Goal: Find specific page/section: Find specific page/section

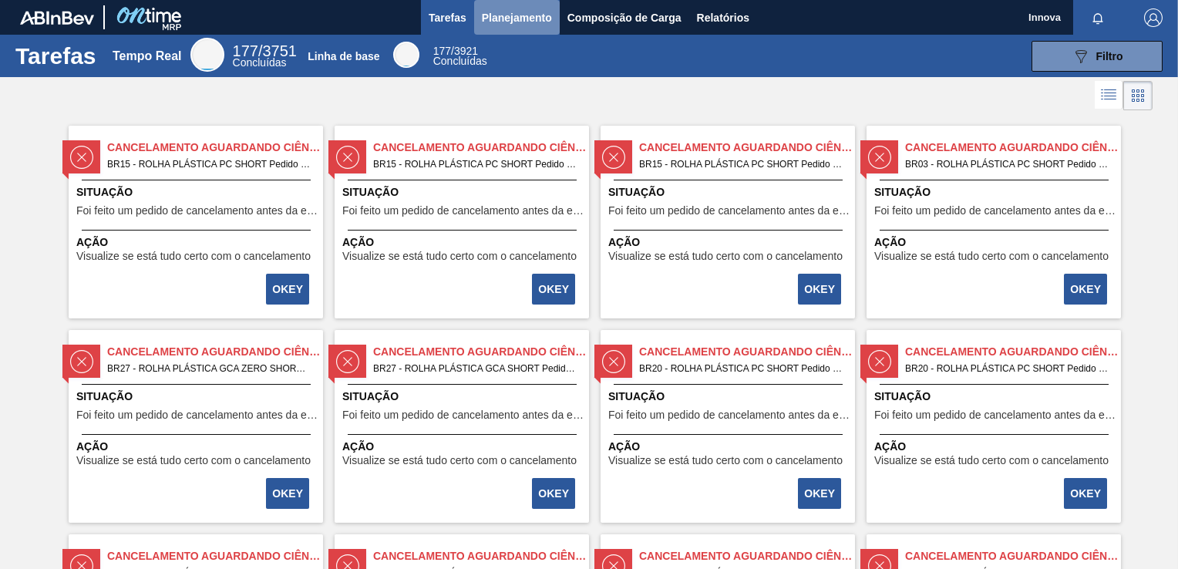
click at [524, 20] on span "Planejamento" at bounding box center [517, 17] width 70 height 19
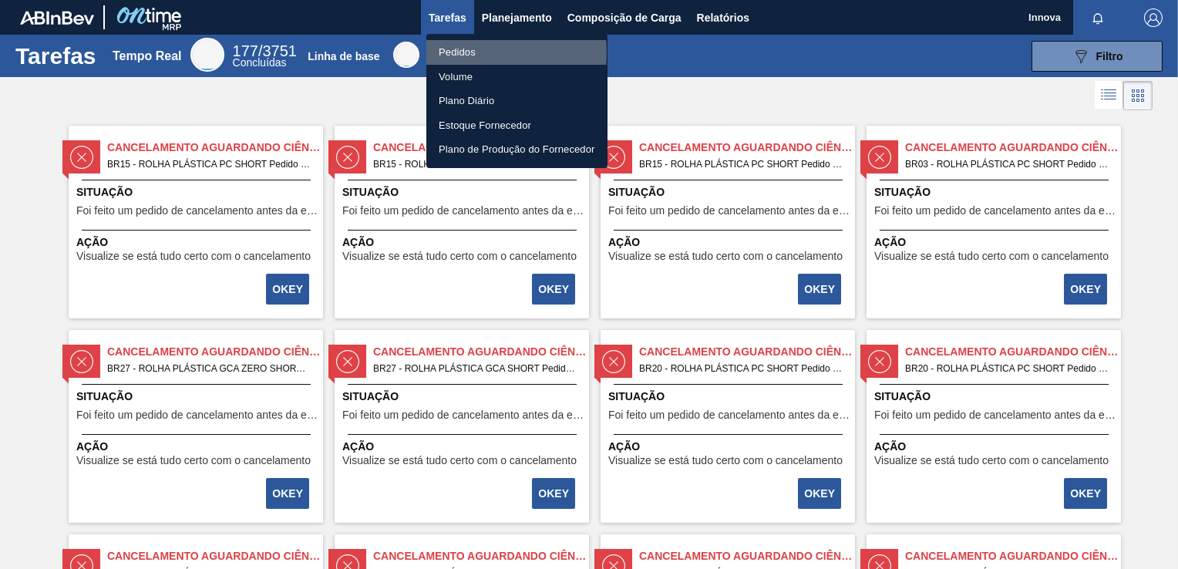
click at [465, 52] on li "Pedidos" at bounding box center [516, 52] width 181 height 25
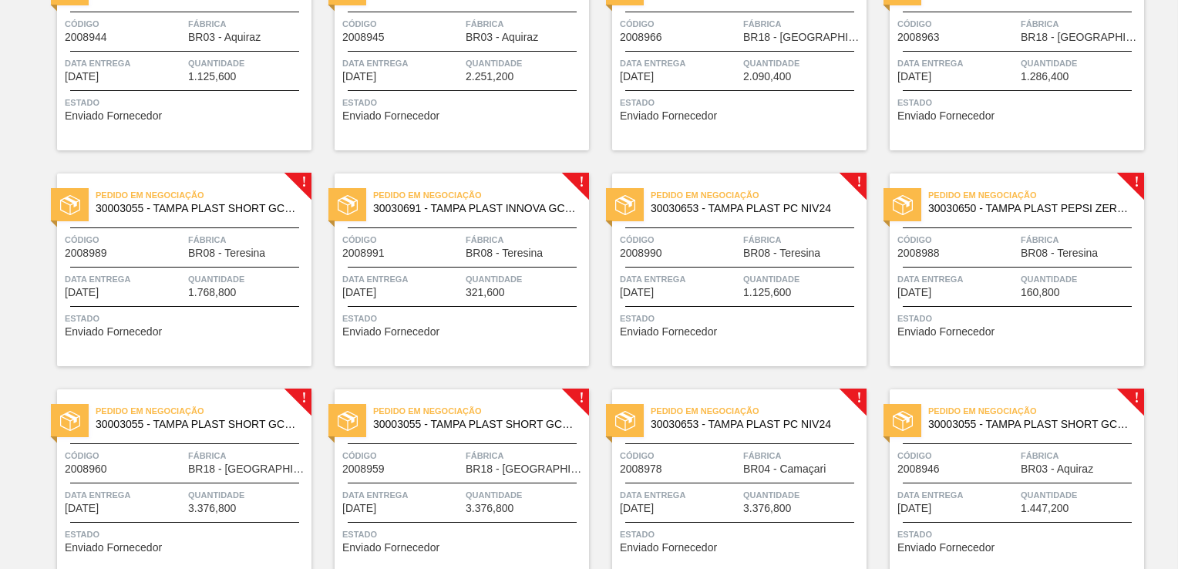
scroll to position [157, 0]
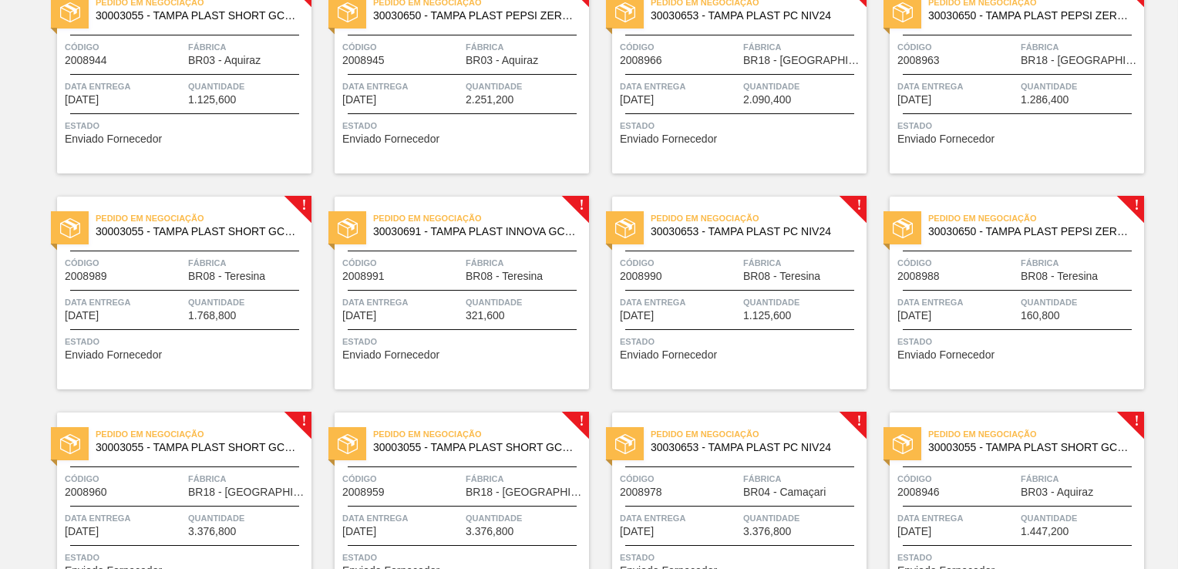
click at [597, 180] on div "!" at bounding box center [589, 196] width 55 height 55
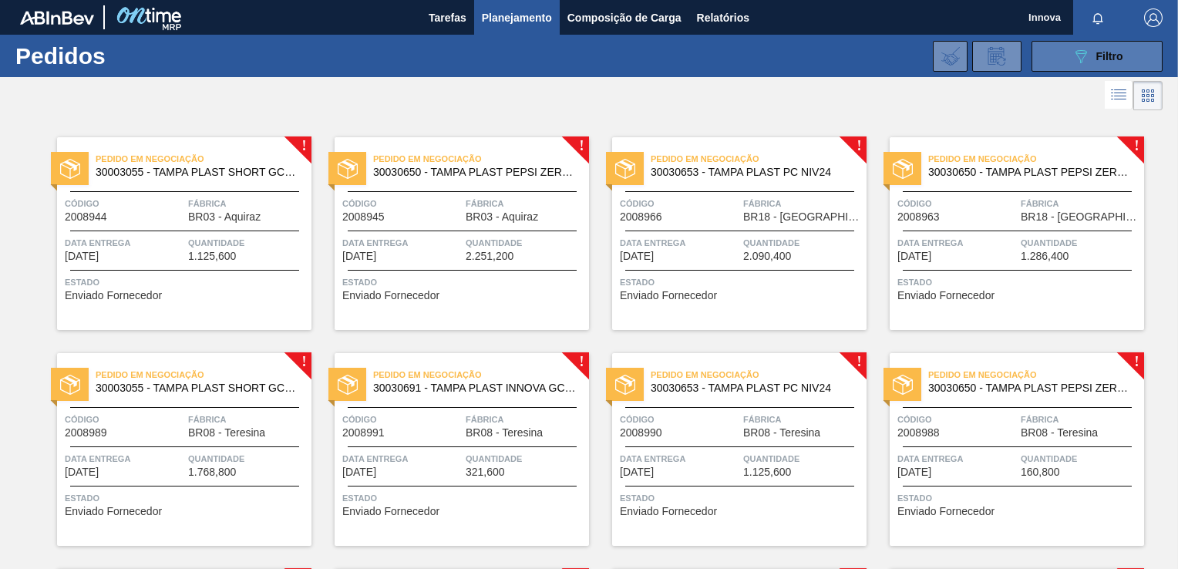
click at [1116, 50] on span "Filtro" at bounding box center [1110, 56] width 27 height 12
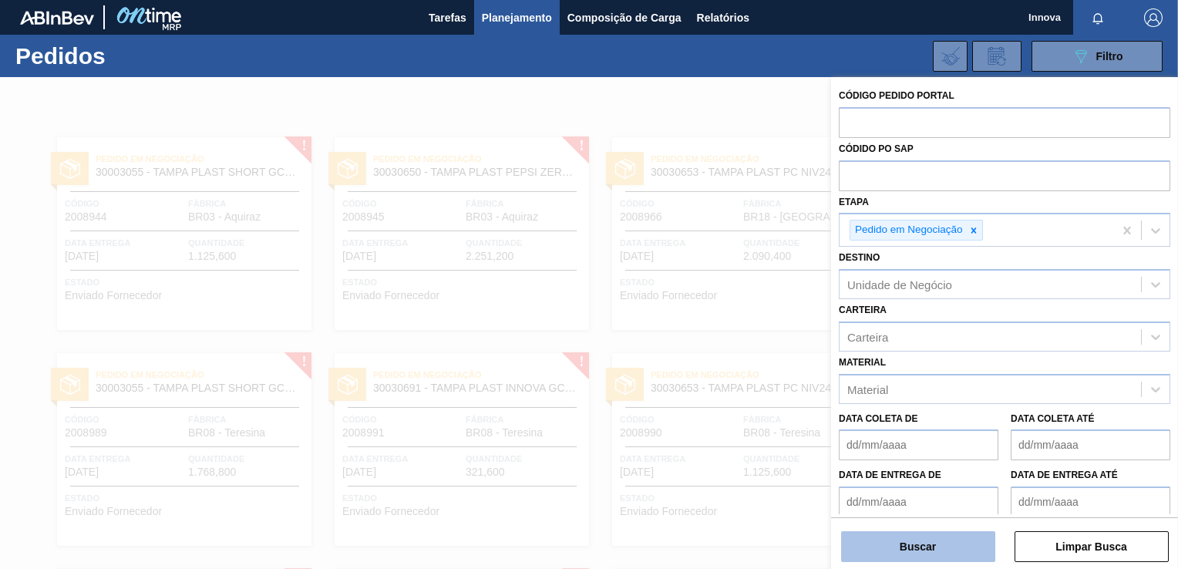
click at [903, 533] on button "Buscar" at bounding box center [918, 546] width 154 height 31
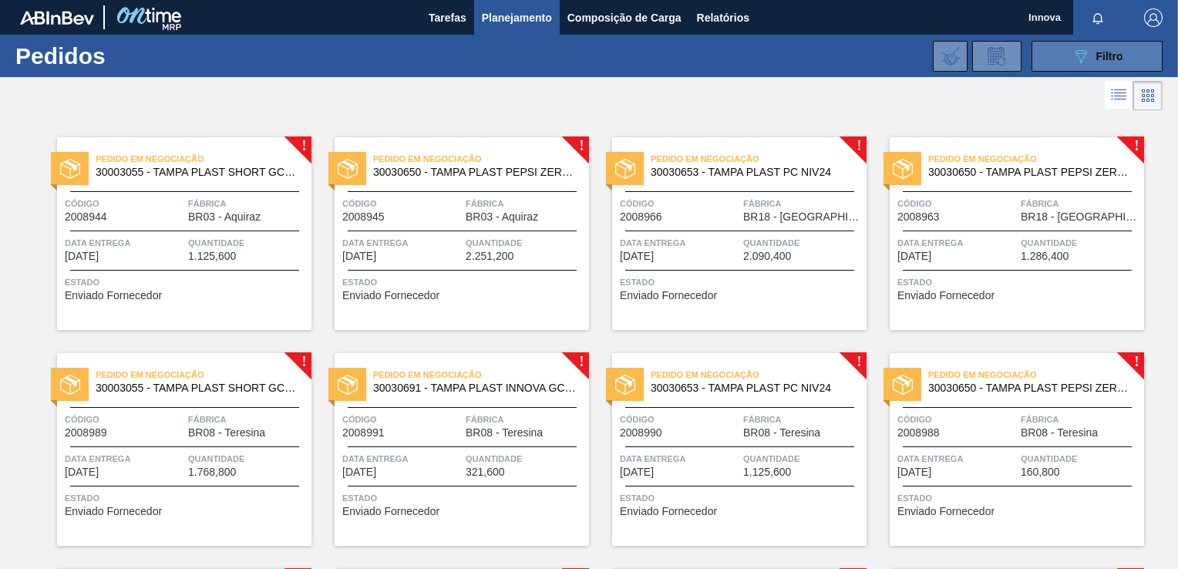
click at [1046, 64] on button "089F7B8B-B2A5-4AFE-B5C0-19BA573D28AC Filtro" at bounding box center [1097, 56] width 131 height 31
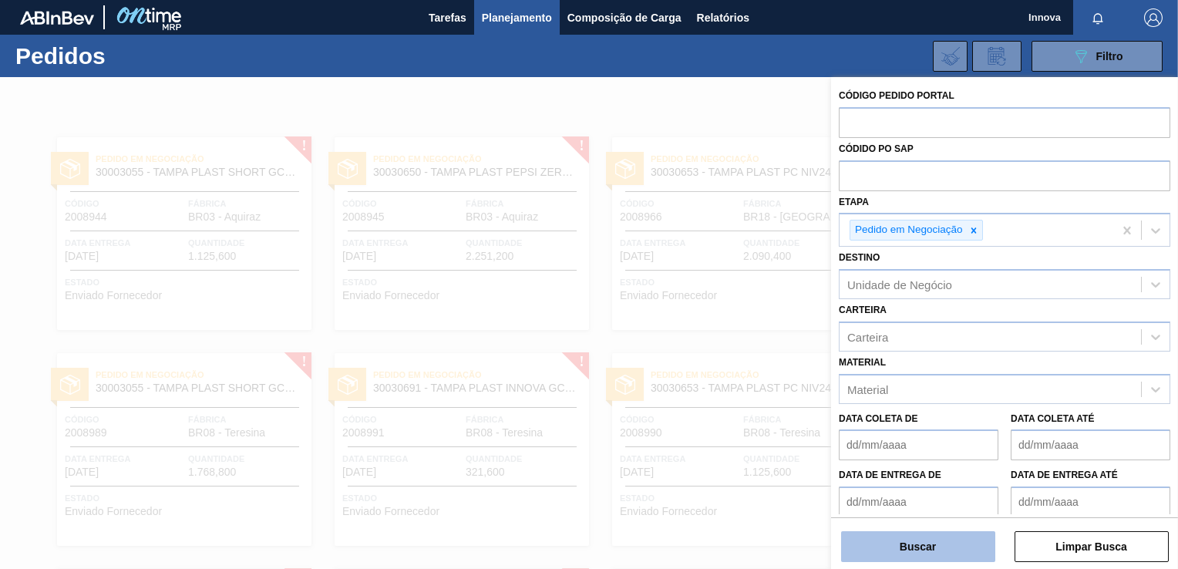
click at [922, 541] on button "Buscar" at bounding box center [918, 546] width 154 height 31
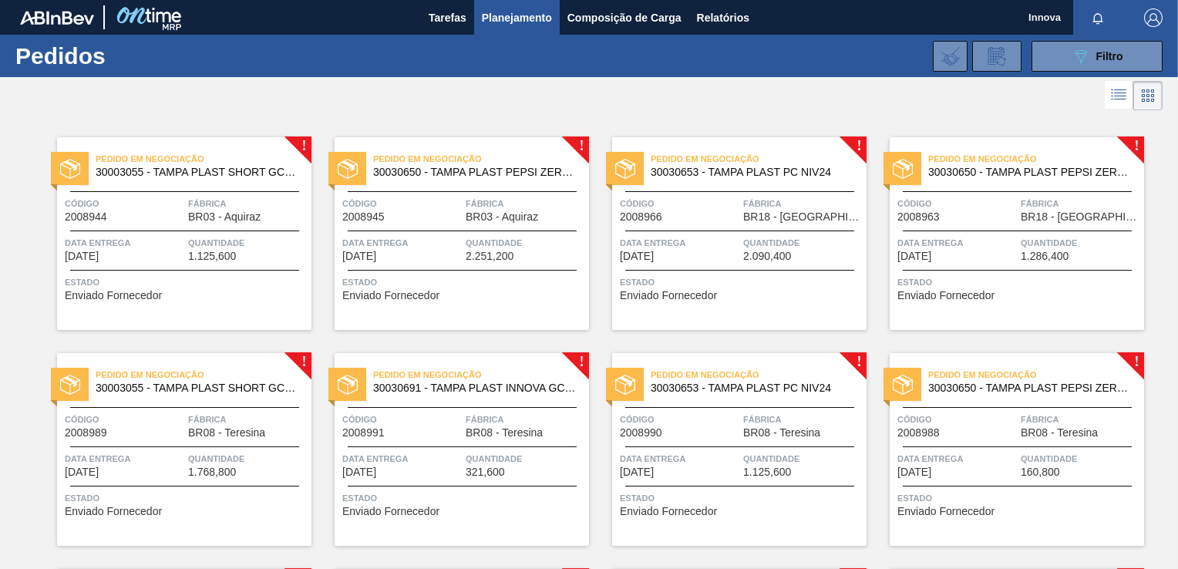
click at [1083, 39] on div "089F7B8B-B2A5-4AFE-B5C0-19BA573D28AC Filtro Código Pedido Portal Códido PO SAP …" at bounding box center [704, 56] width 934 height 46
click at [1073, 54] on icon "089F7B8B-B2A5-4AFE-B5C0-19BA573D28AC" at bounding box center [1081, 56] width 19 height 19
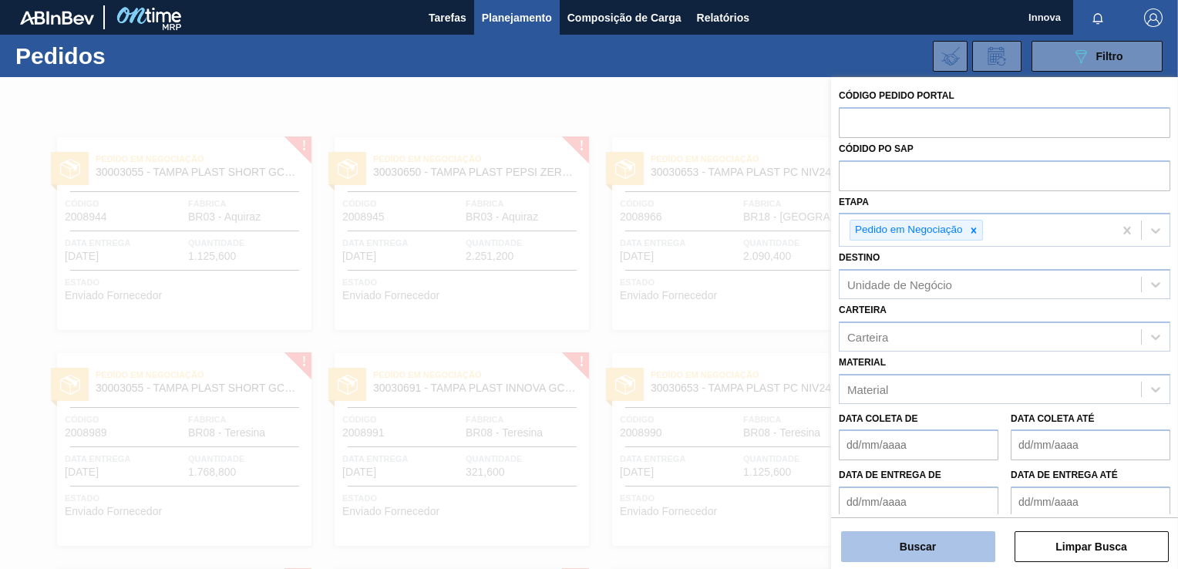
click at [916, 535] on button "Buscar" at bounding box center [918, 546] width 154 height 31
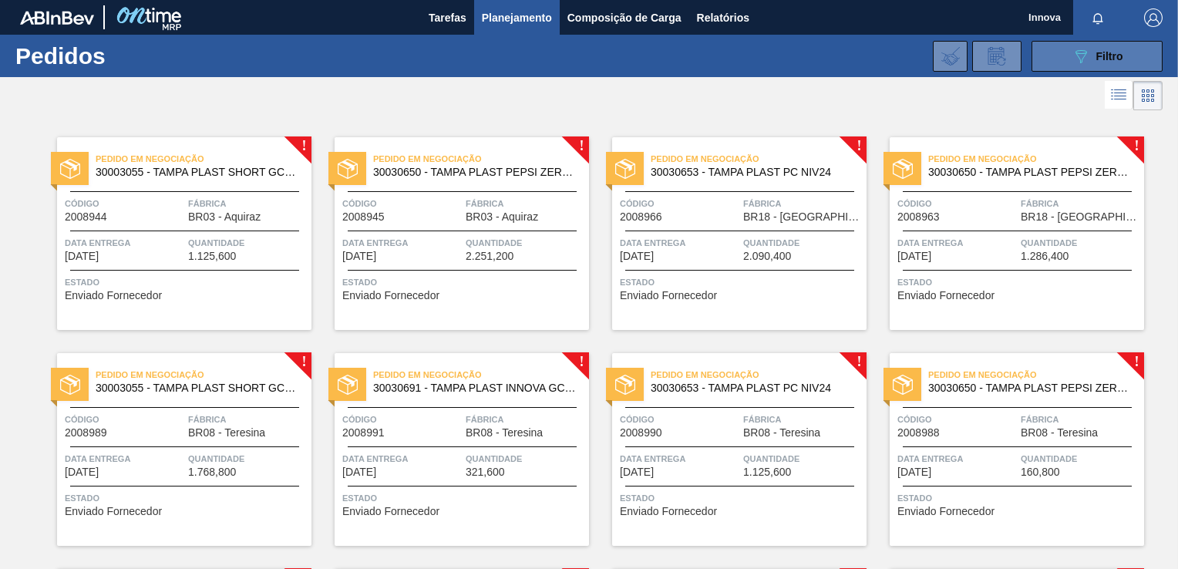
click at [1086, 51] on icon "089F7B8B-B2A5-4AFE-B5C0-19BA573D28AC" at bounding box center [1081, 56] width 19 height 19
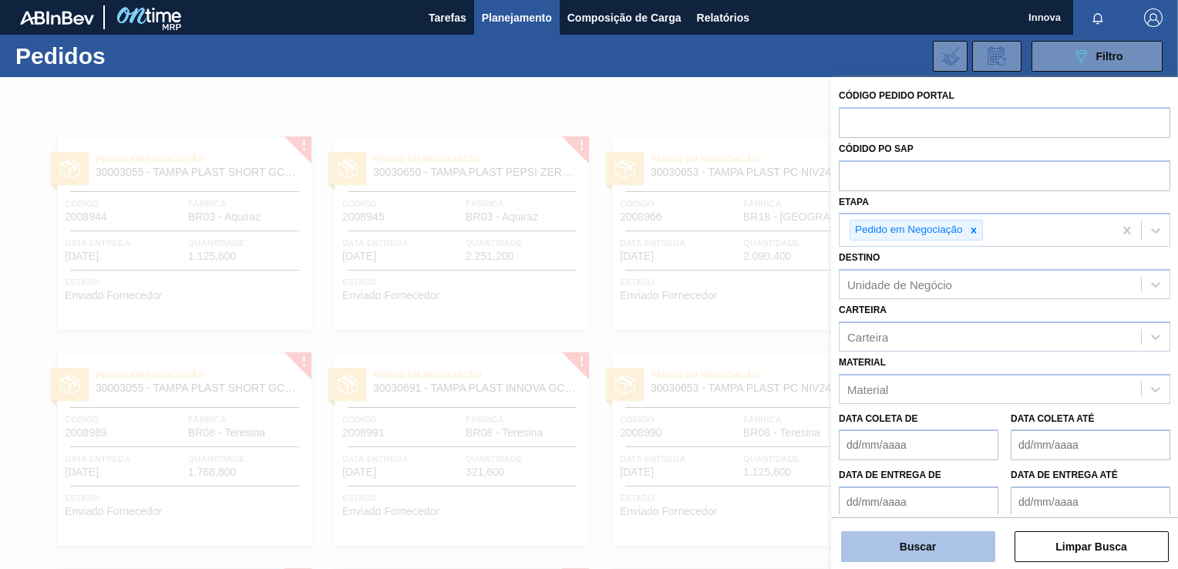
click at [938, 546] on button "Buscar" at bounding box center [918, 546] width 154 height 31
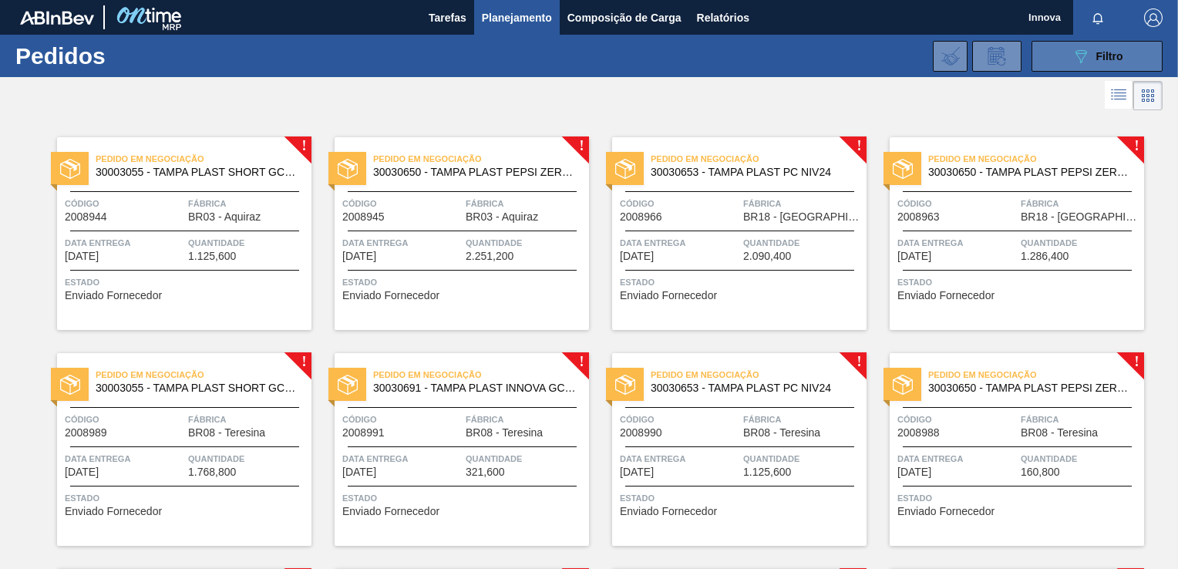
click at [1073, 56] on icon "089F7B8B-B2A5-4AFE-B5C0-19BA573D28AC" at bounding box center [1081, 56] width 19 height 19
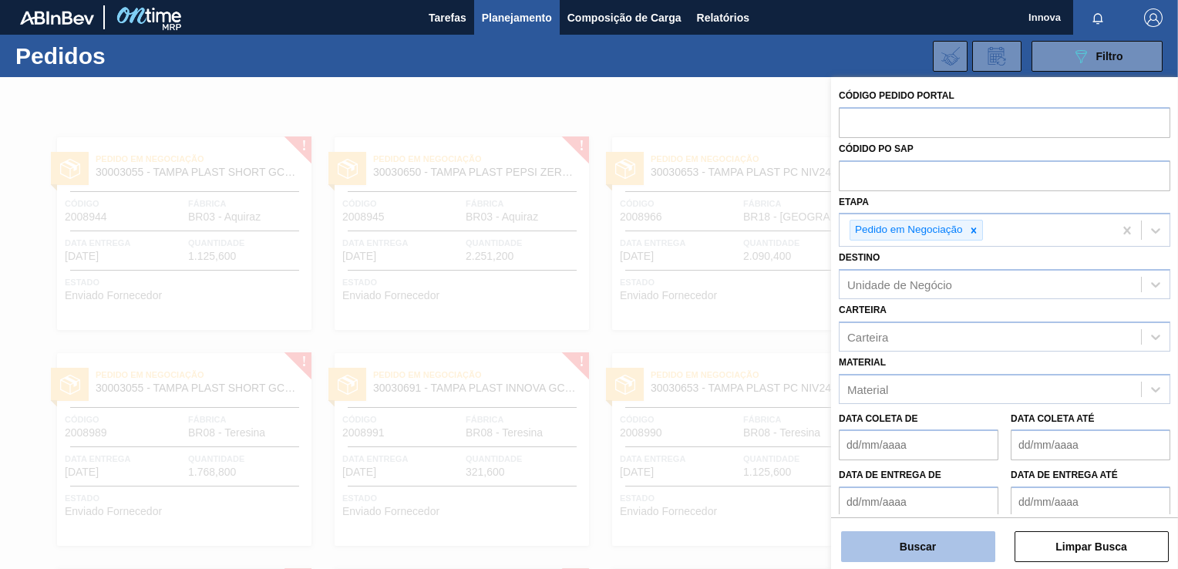
click at [901, 551] on button "Buscar" at bounding box center [918, 546] width 154 height 31
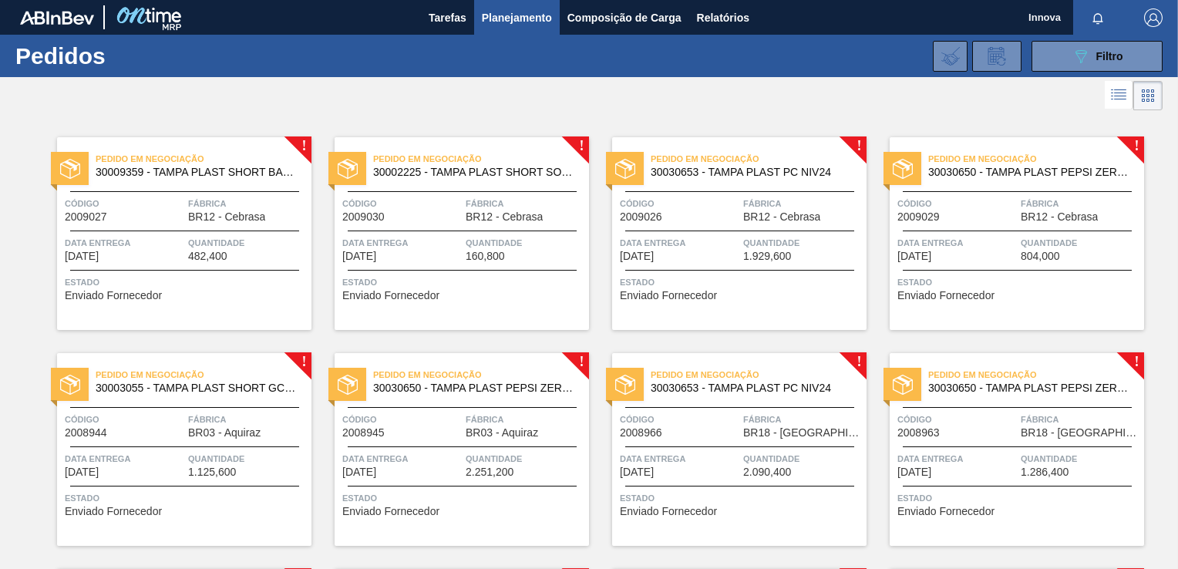
click at [508, 113] on div at bounding box center [589, 95] width 1178 height 37
click at [507, 105] on div at bounding box center [589, 95] width 1178 height 37
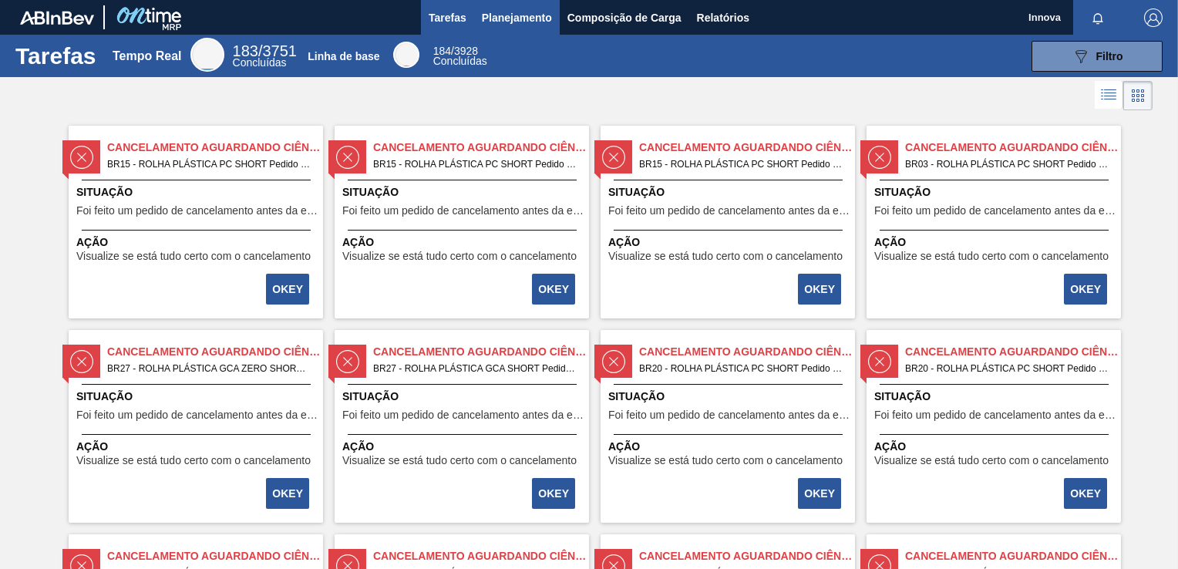
click at [507, 12] on span "Planejamento" at bounding box center [517, 17] width 70 height 19
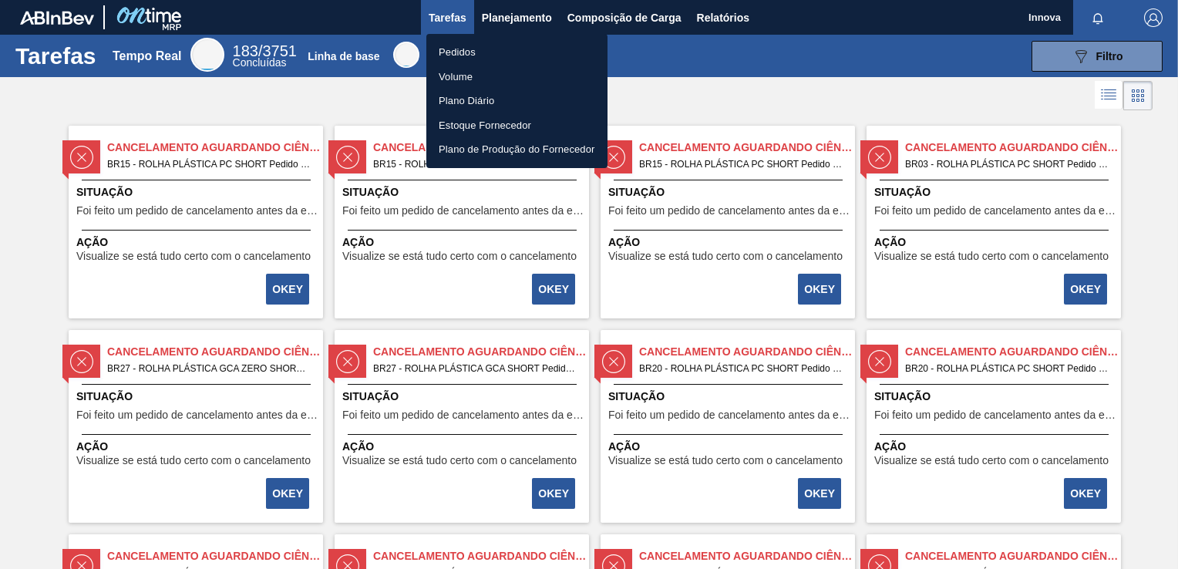
click at [480, 50] on li "Pedidos" at bounding box center [516, 52] width 181 height 25
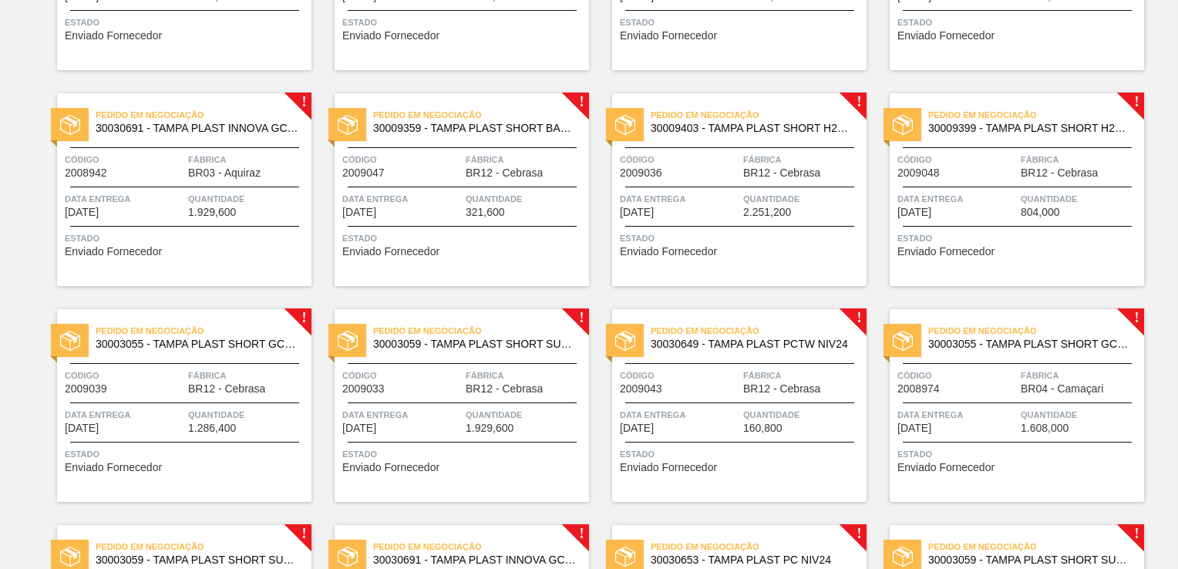
scroll to position [881, 0]
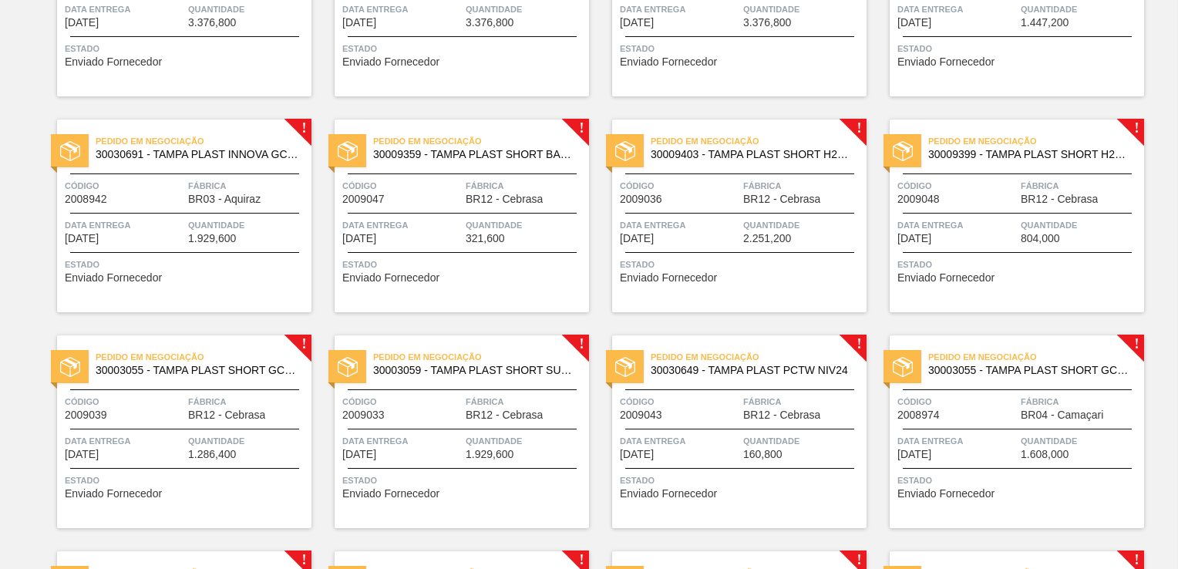
click at [716, 227] on span "Data entrega" at bounding box center [680, 224] width 120 height 15
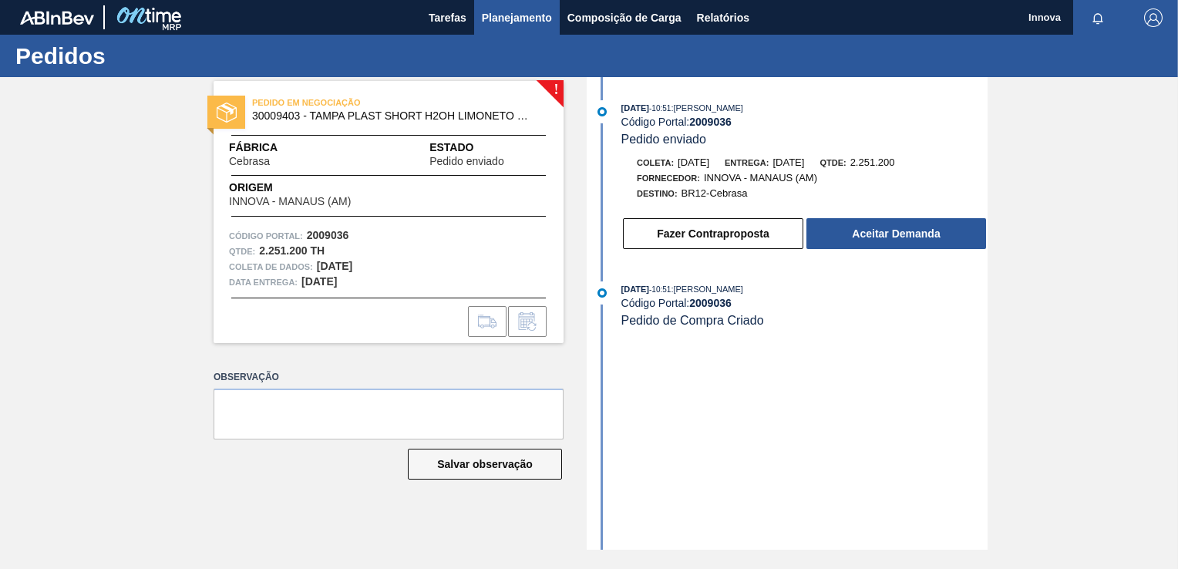
click at [506, 8] on span "Planejamento" at bounding box center [517, 17] width 70 height 19
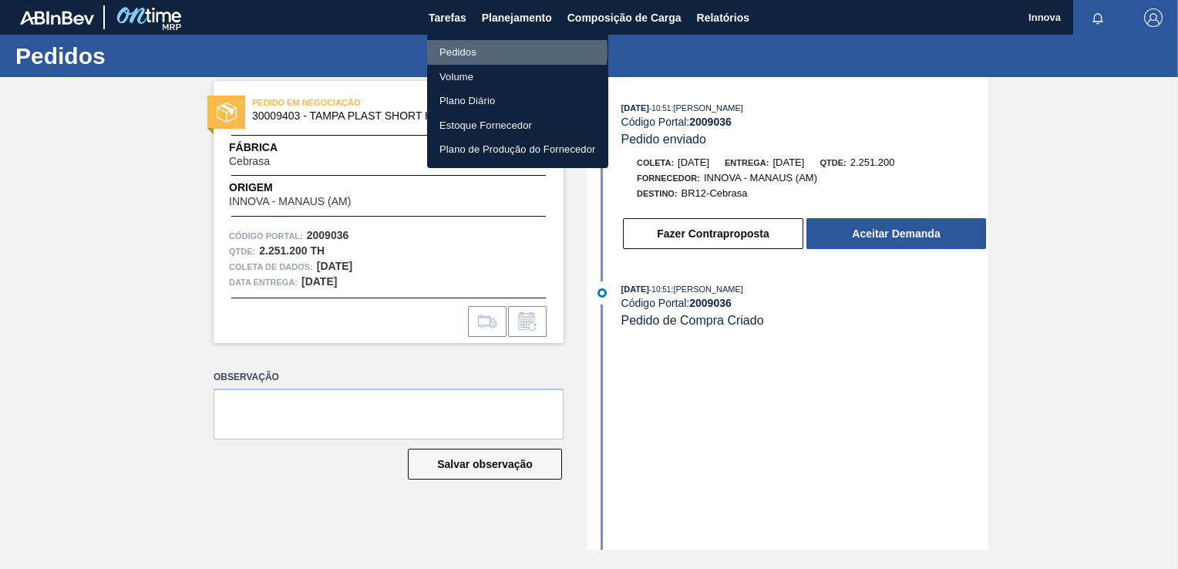
click at [483, 51] on li "Pedidos" at bounding box center [517, 52] width 181 height 25
